Goal: Information Seeking & Learning: Learn about a topic

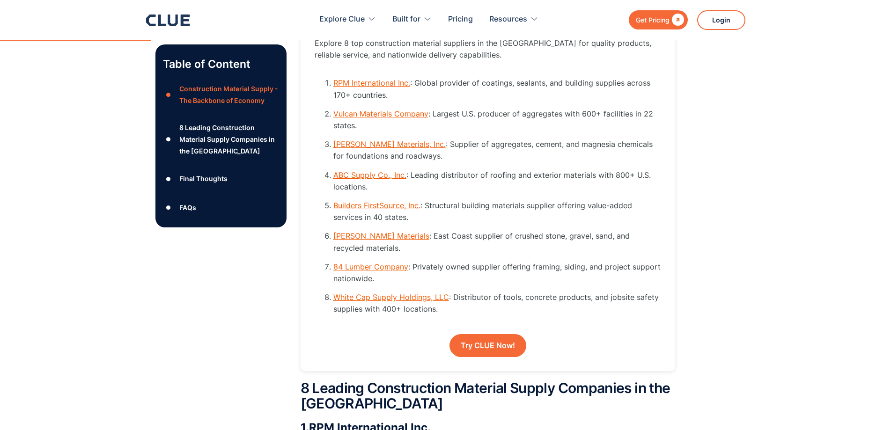
scroll to position [1311, 0]
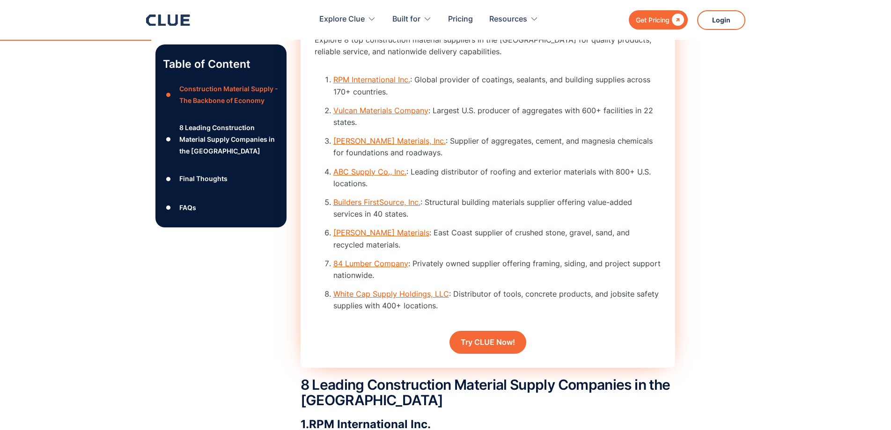
drag, startPoint x: 379, startPoint y: 90, endPoint x: 305, endPoint y: 122, distance: 80.4
click at [305, 122] on div "Rapid Rundown Explore 8 top construction material suppliers in the U.S. for qua…" at bounding box center [488, 184] width 375 height 369
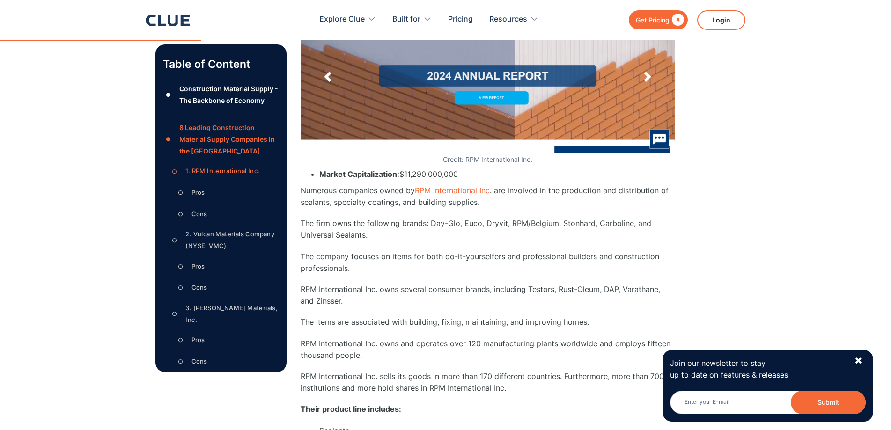
scroll to position [1790, 0]
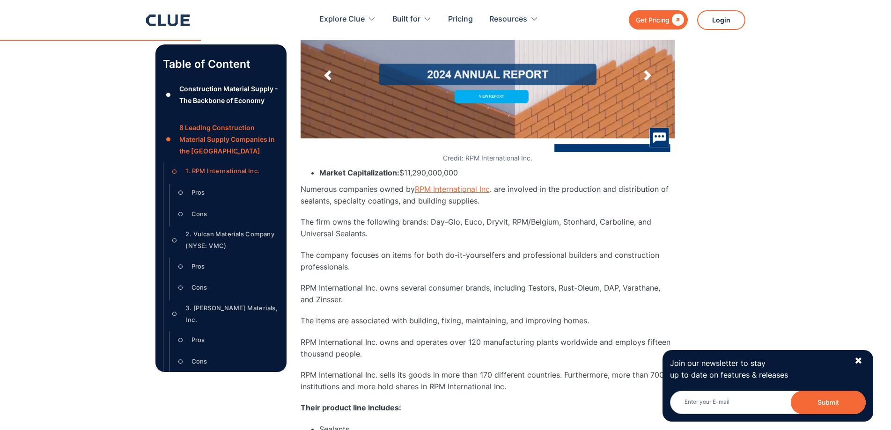
click at [436, 194] on link "RPM International Inc" at bounding box center [452, 189] width 75 height 9
drag, startPoint x: 492, startPoint y: 195, endPoint x: 415, endPoint y: 186, distance: 77.3
click at [415, 186] on div "1. RPM International Inc . ‍ Credit: RPM International Inc. Market Capitalizati…" at bounding box center [488, 344] width 375 height 811
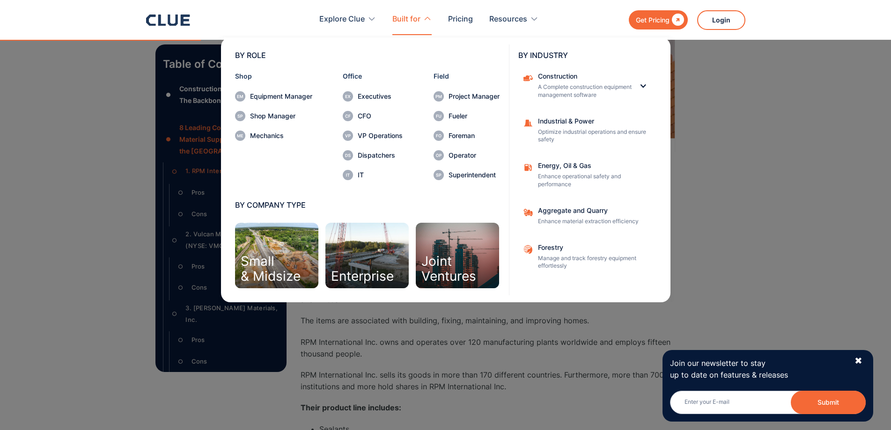
copy link "RPM International Inc"
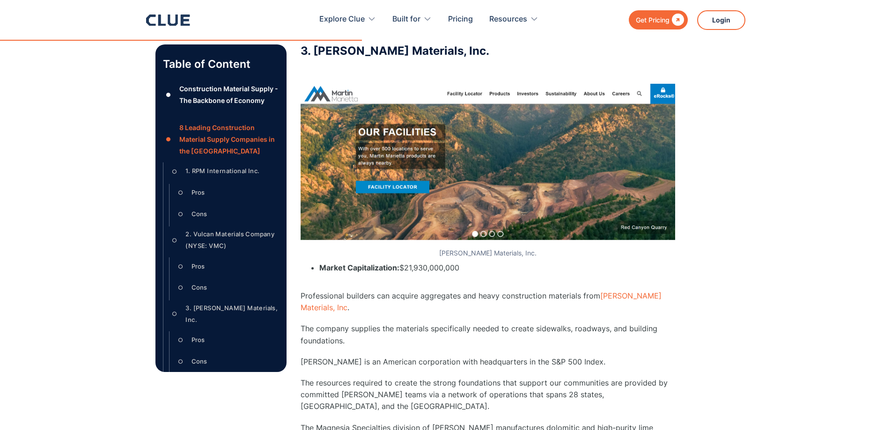
scroll to position [3798, 0]
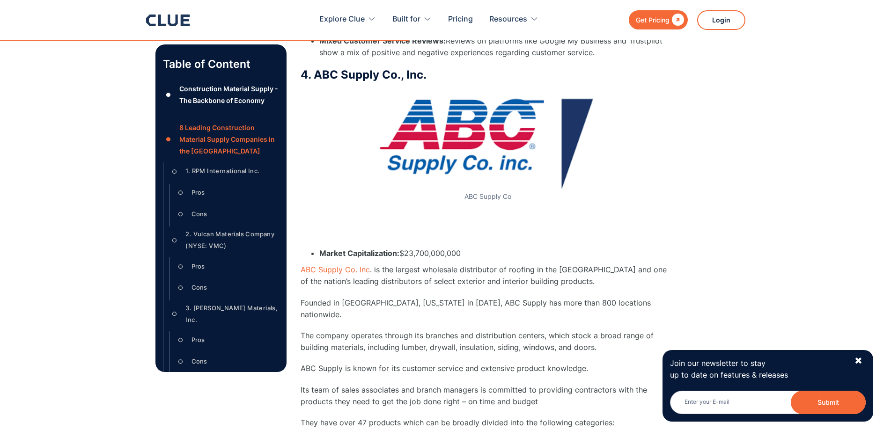
click at [351, 265] on link "ABC Supply Co. Inc" at bounding box center [335, 269] width 69 height 9
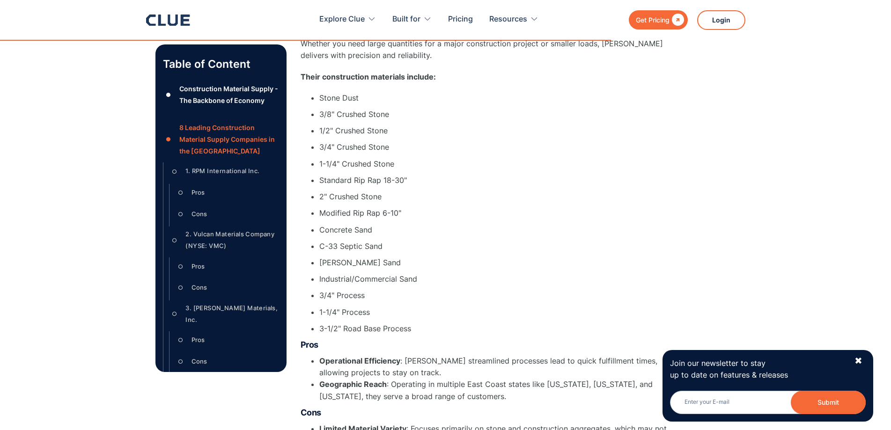
scroll to position [5783, 0]
